Goal: Check status: Check status

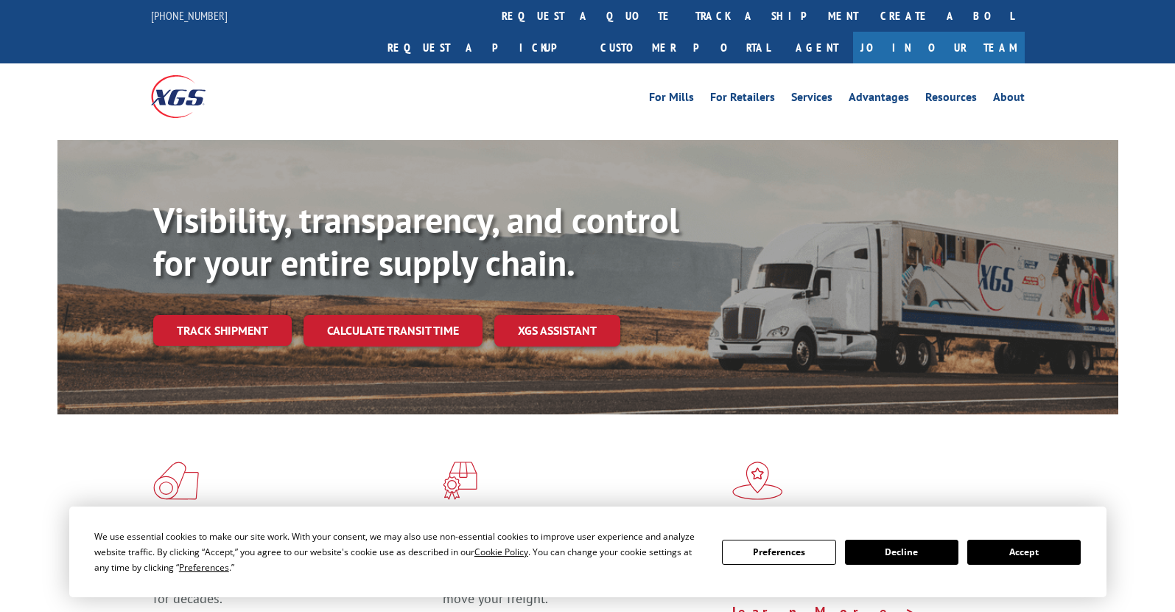
click at [685, 15] on link "track a shipment" at bounding box center [777, 16] width 185 height 32
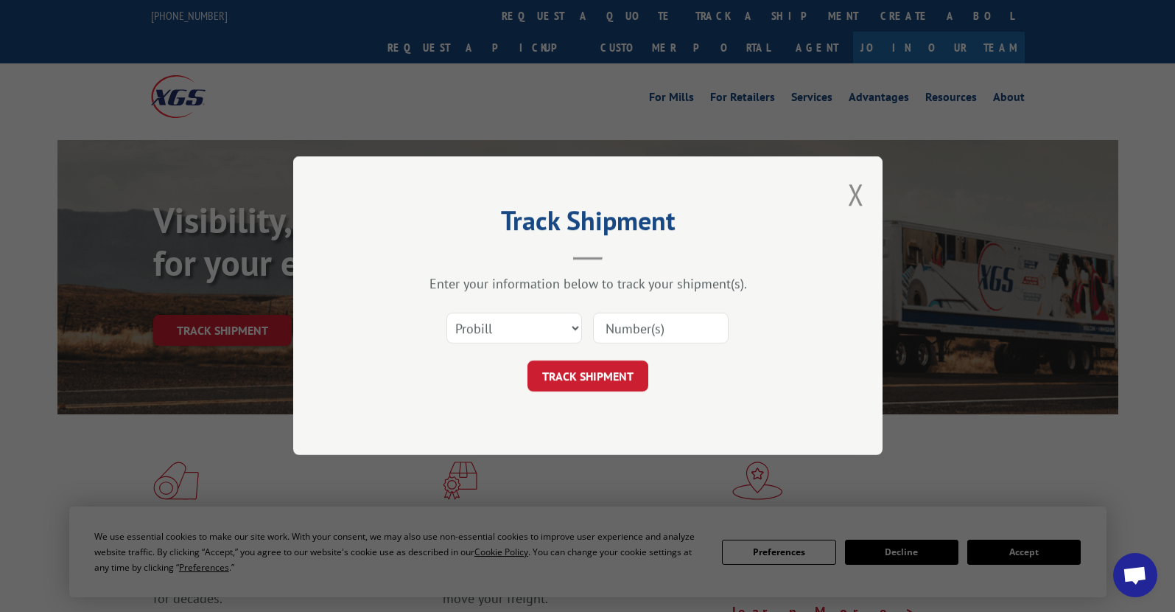
click at [632, 324] on input at bounding box center [661, 328] width 136 height 31
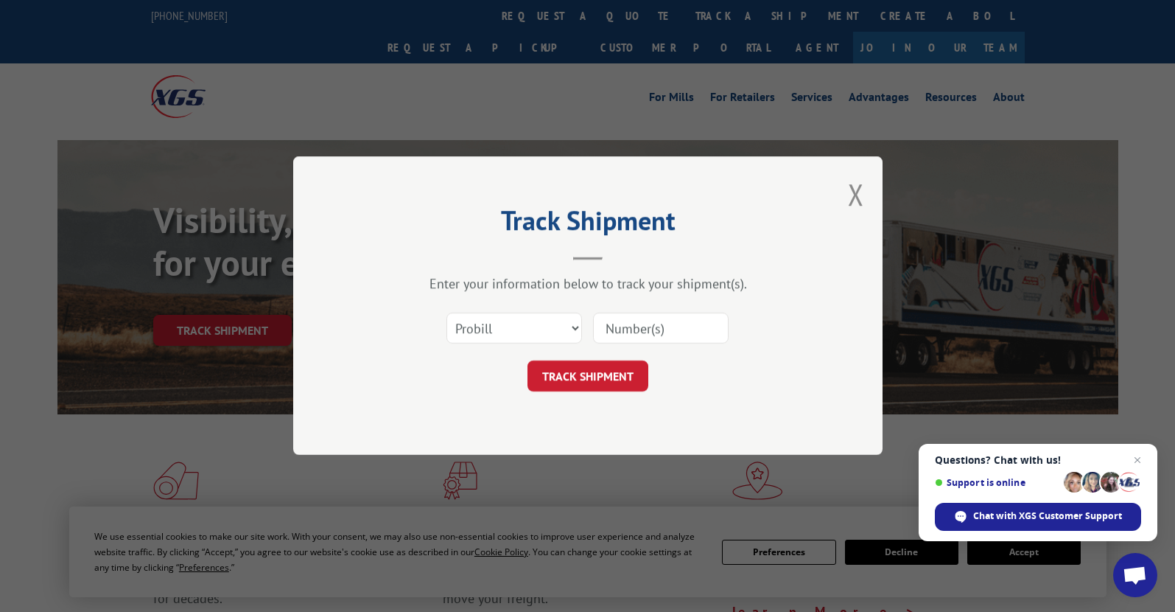
paste input "2561307"
type input "2561307"
click at [564, 325] on select "Select category... Probill BOL PO" at bounding box center [515, 328] width 136 height 31
select select "po"
click at [447, 313] on select "Select category... Probill BOL PO" at bounding box center [515, 328] width 136 height 31
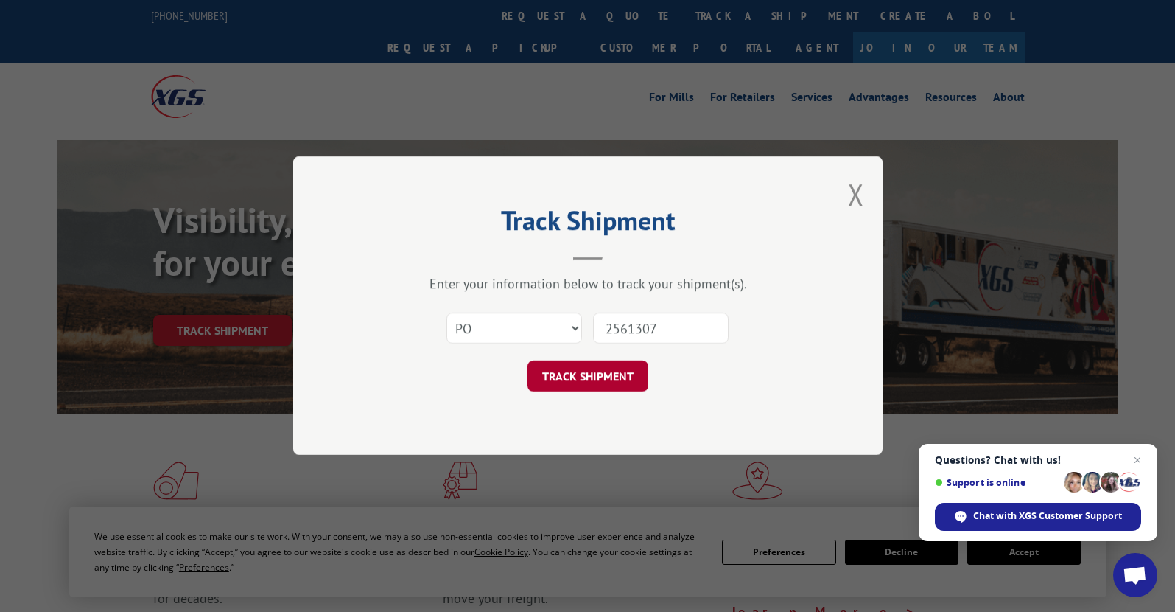
click at [592, 383] on button "TRACK SHIPMENT" at bounding box center [588, 376] width 121 height 31
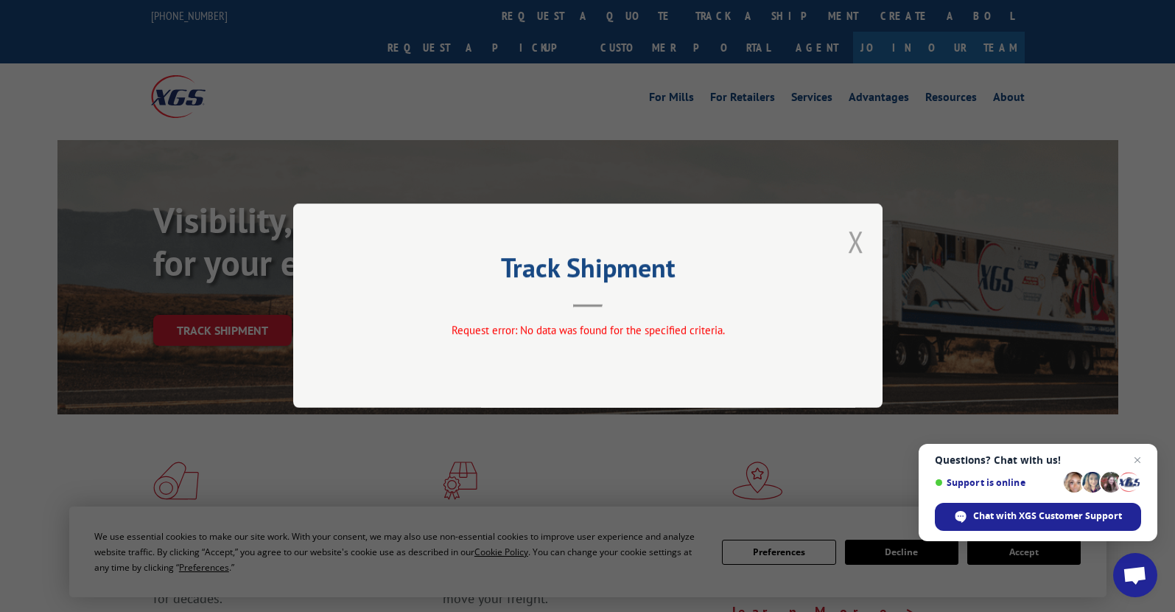
click at [854, 239] on button "Close modal" at bounding box center [856, 241] width 16 height 39
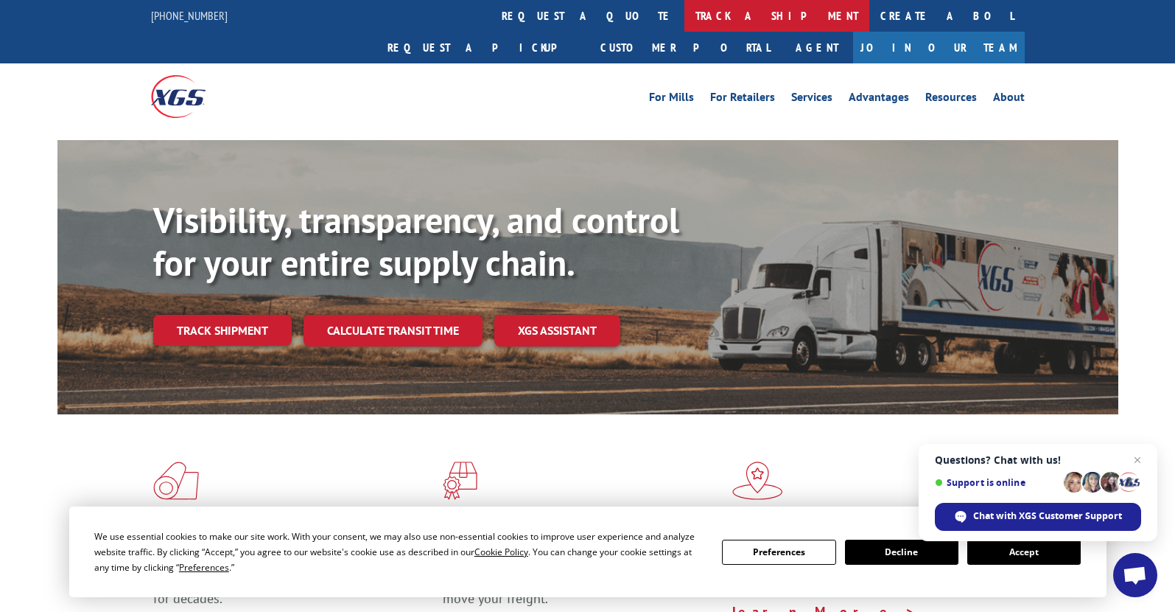
click at [685, 18] on link "track a shipment" at bounding box center [777, 16] width 185 height 32
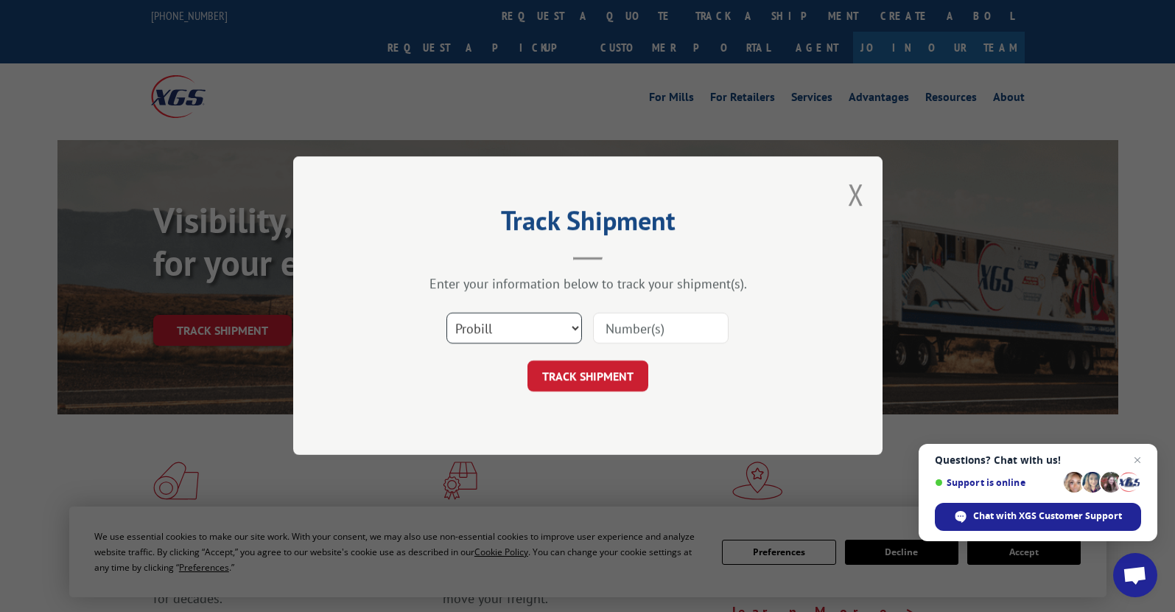
click at [510, 330] on select "Select category... Probill BOL PO" at bounding box center [515, 328] width 136 height 31
click at [645, 326] on input at bounding box center [661, 328] width 136 height 31
paste input "2561307"
type input "2561307"
click at [612, 376] on button "TRACK SHIPMENT" at bounding box center [588, 376] width 121 height 31
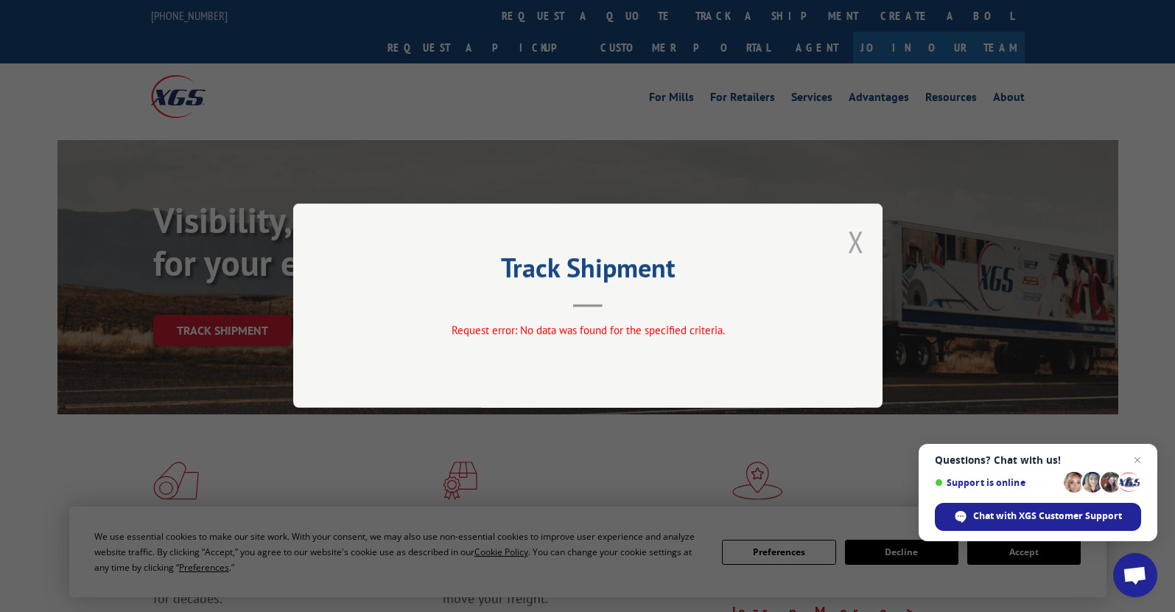
click at [850, 242] on button "Close modal" at bounding box center [856, 241] width 16 height 39
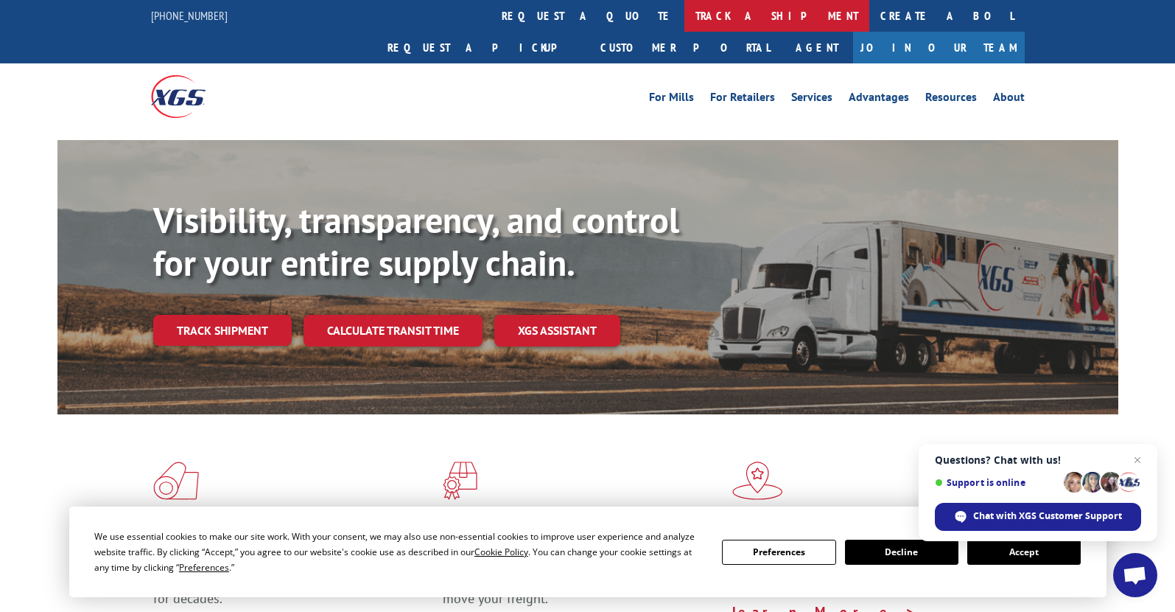
click at [685, 12] on link "track a shipment" at bounding box center [777, 16] width 185 height 32
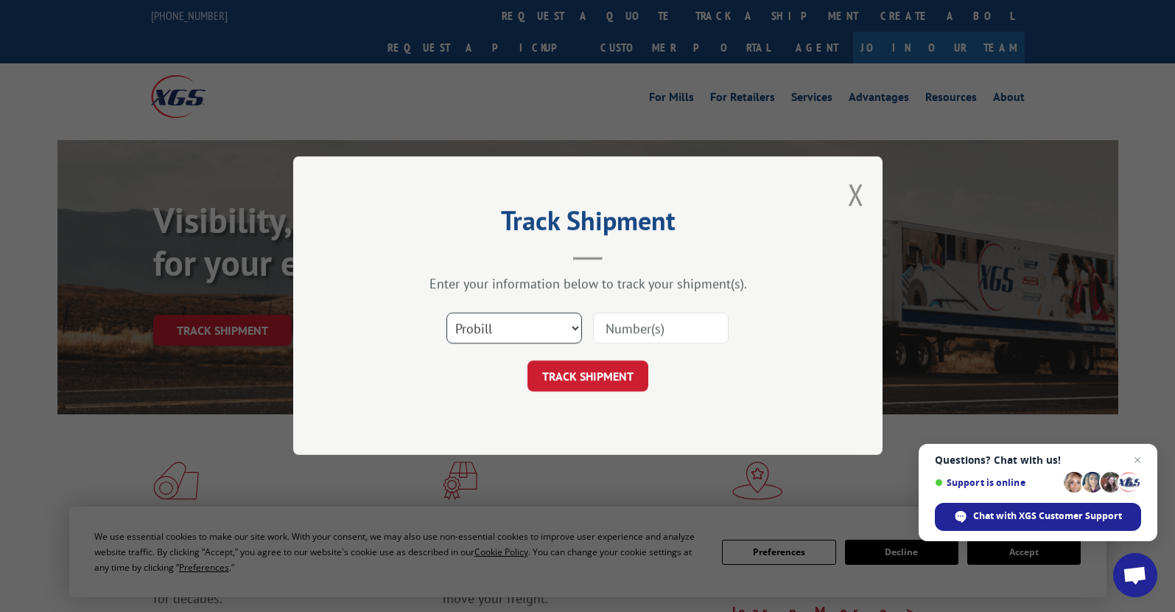
click at [505, 314] on select "Select category... Probill BOL PO" at bounding box center [515, 328] width 136 height 31
select select "bol"
click at [447, 313] on select "Select category... Probill BOL PO" at bounding box center [515, 328] width 136 height 31
click at [626, 335] on input at bounding box center [661, 328] width 136 height 31
paste input "2561307"
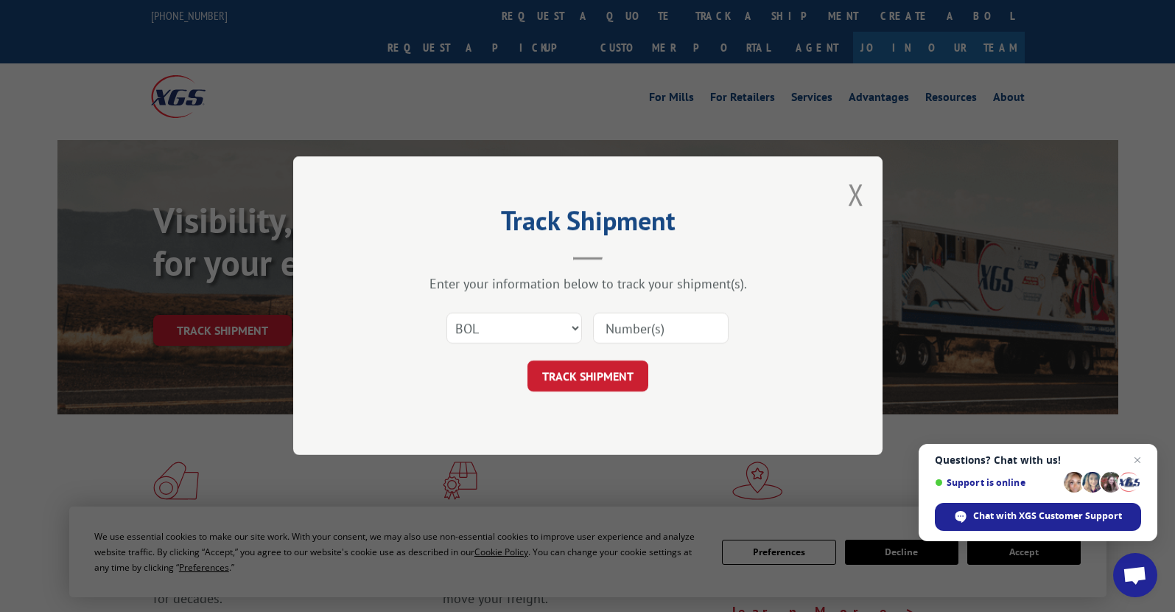
type input "2561307"
click at [615, 374] on button "TRACK SHIPMENT" at bounding box center [588, 376] width 121 height 31
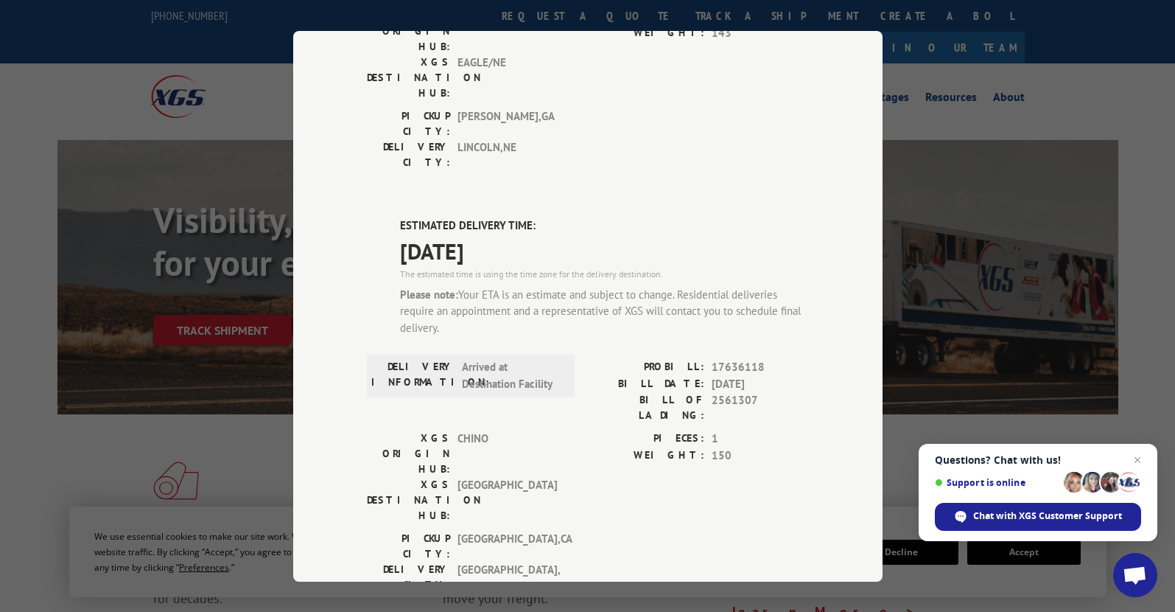
scroll to position [363, 0]
